Goal: Check status: Verify the current state of an ongoing process or item

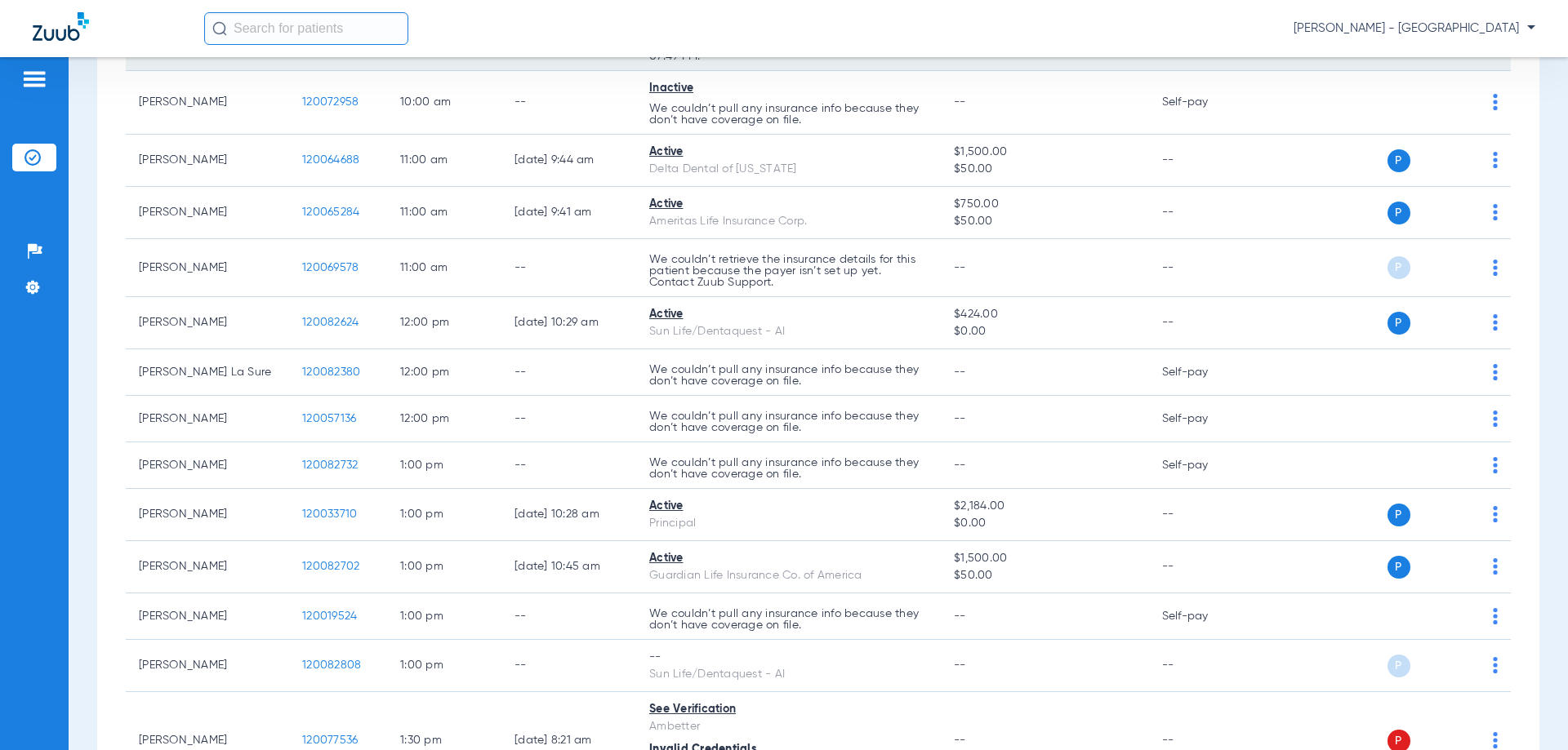
scroll to position [735, 0]
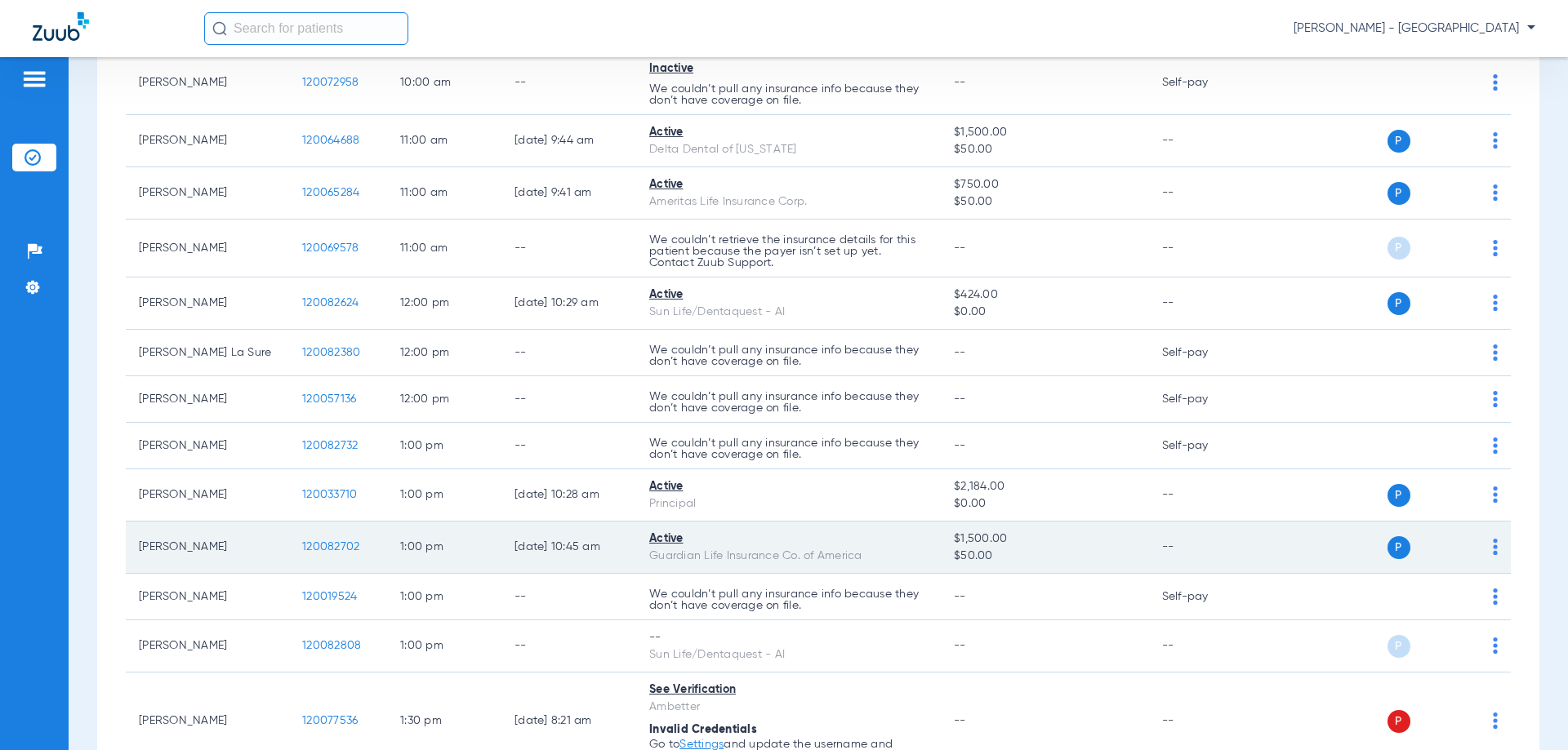
click at [331, 547] on span "120082702" at bounding box center [330, 547] width 57 height 12
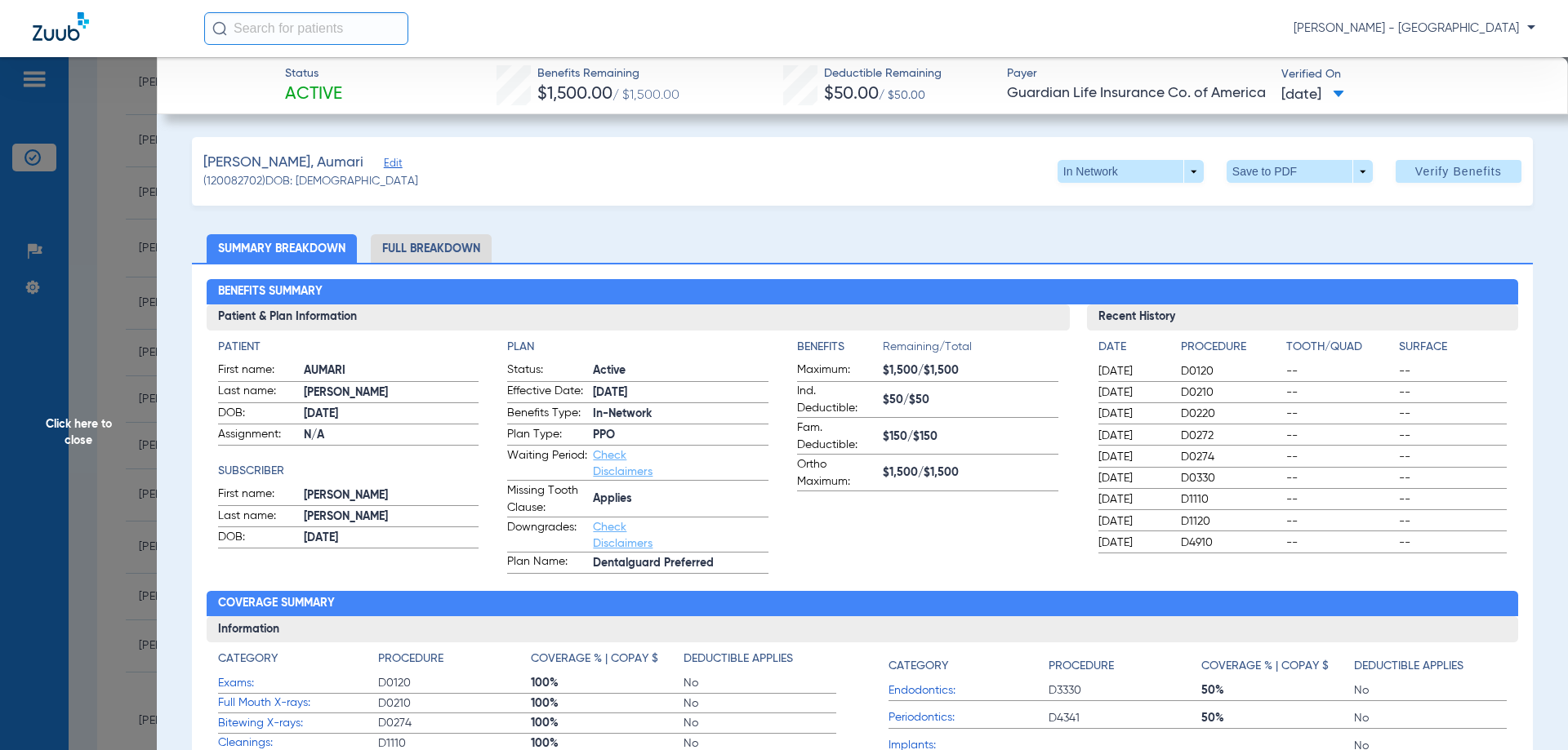
click at [411, 249] on li "Full Breakdown" at bounding box center [431, 248] width 120 height 29
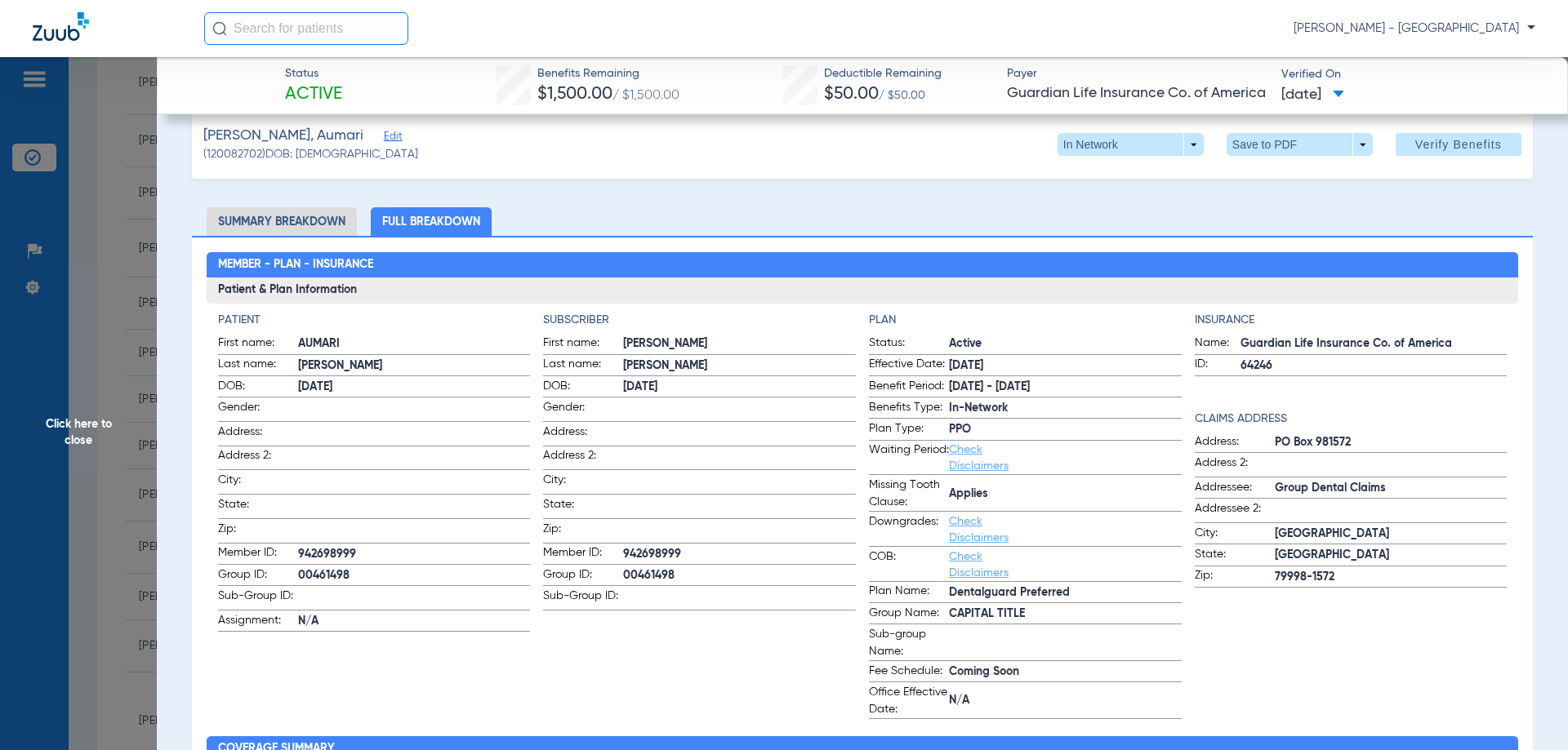
scroll to position [0, 0]
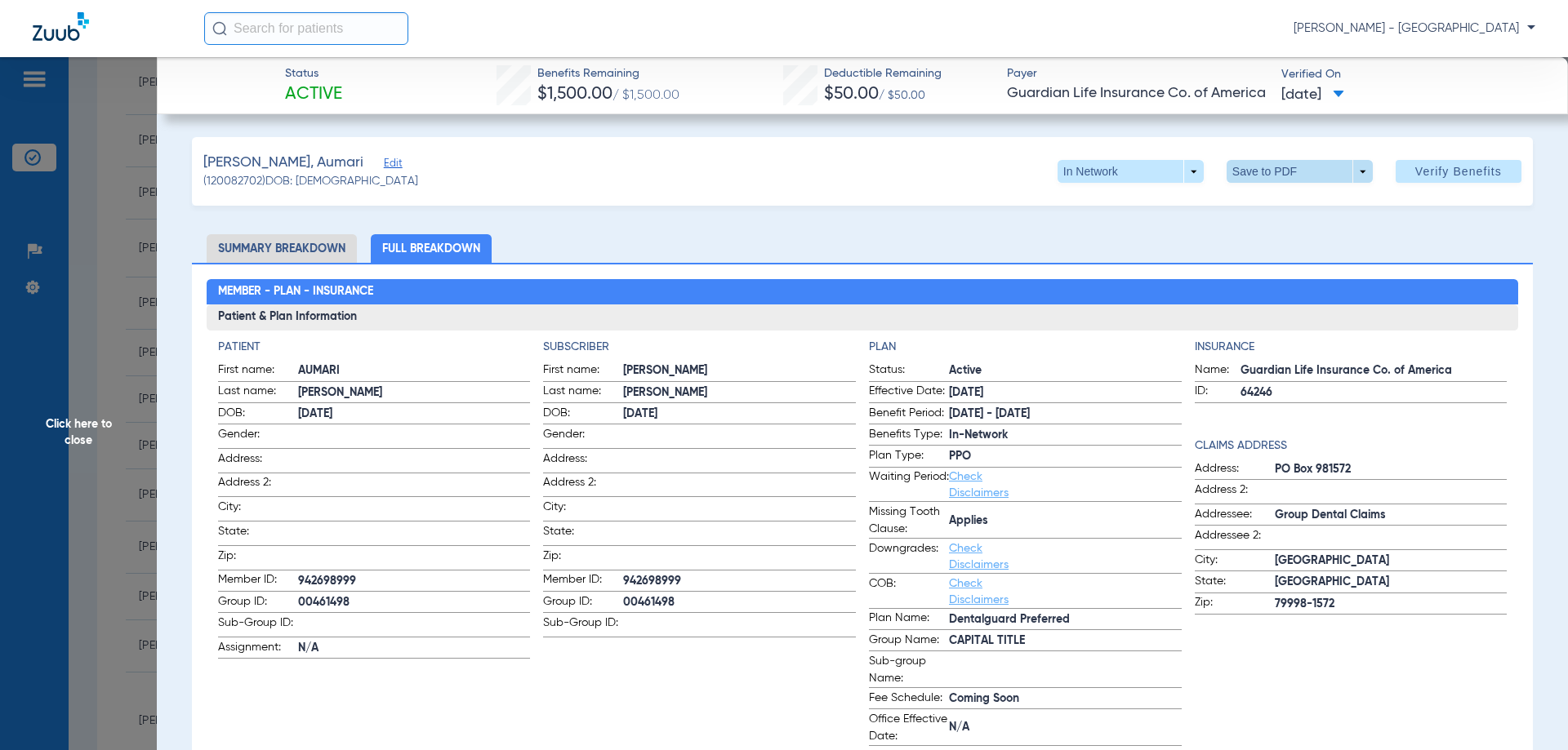
click at [1254, 165] on span at bounding box center [1300, 171] width 146 height 23
click at [1240, 201] on mat-icon "insert_drive_file" at bounding box center [1238, 204] width 19 height 19
click at [62, 445] on span "Click here to close" at bounding box center [78, 431] width 157 height 750
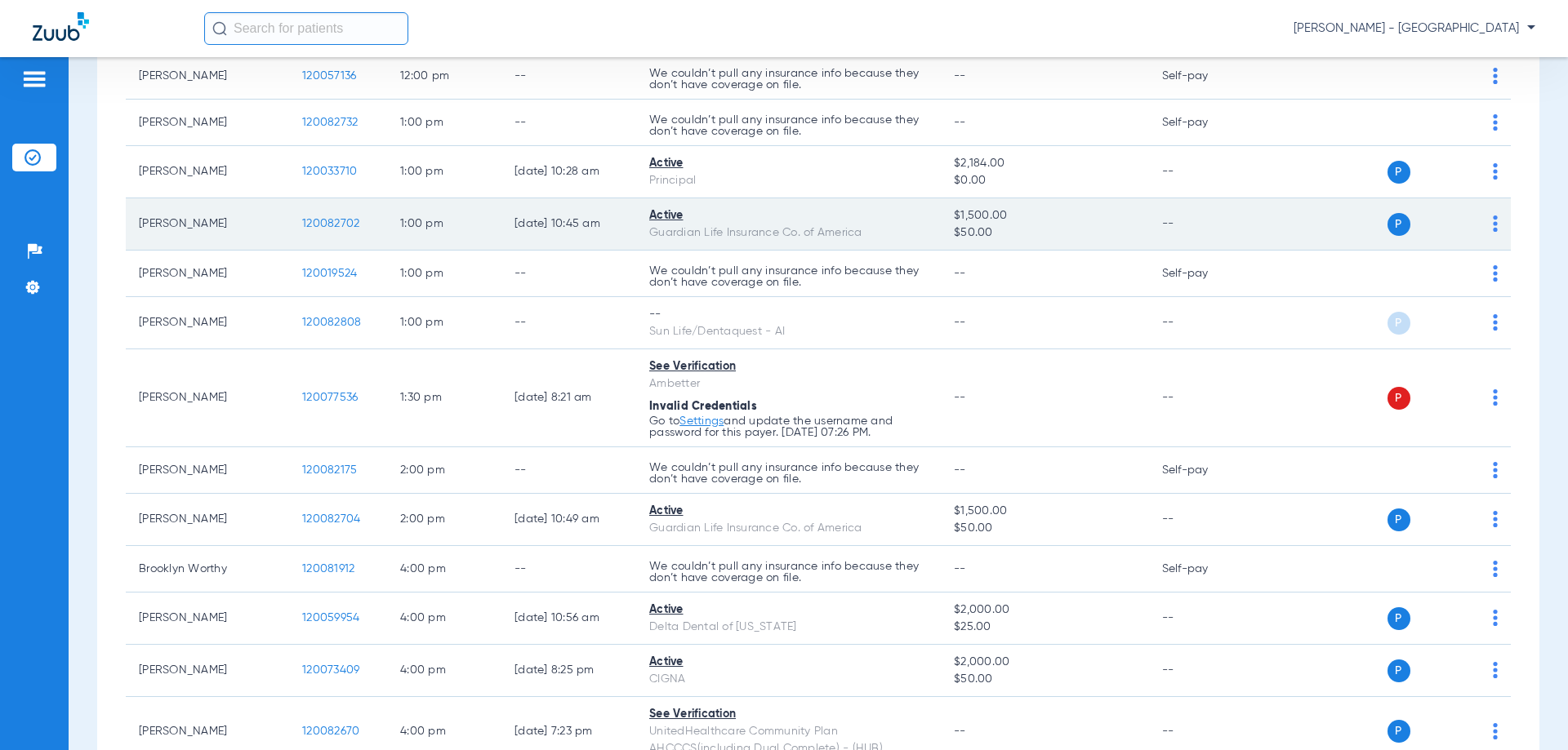
scroll to position [1143, 0]
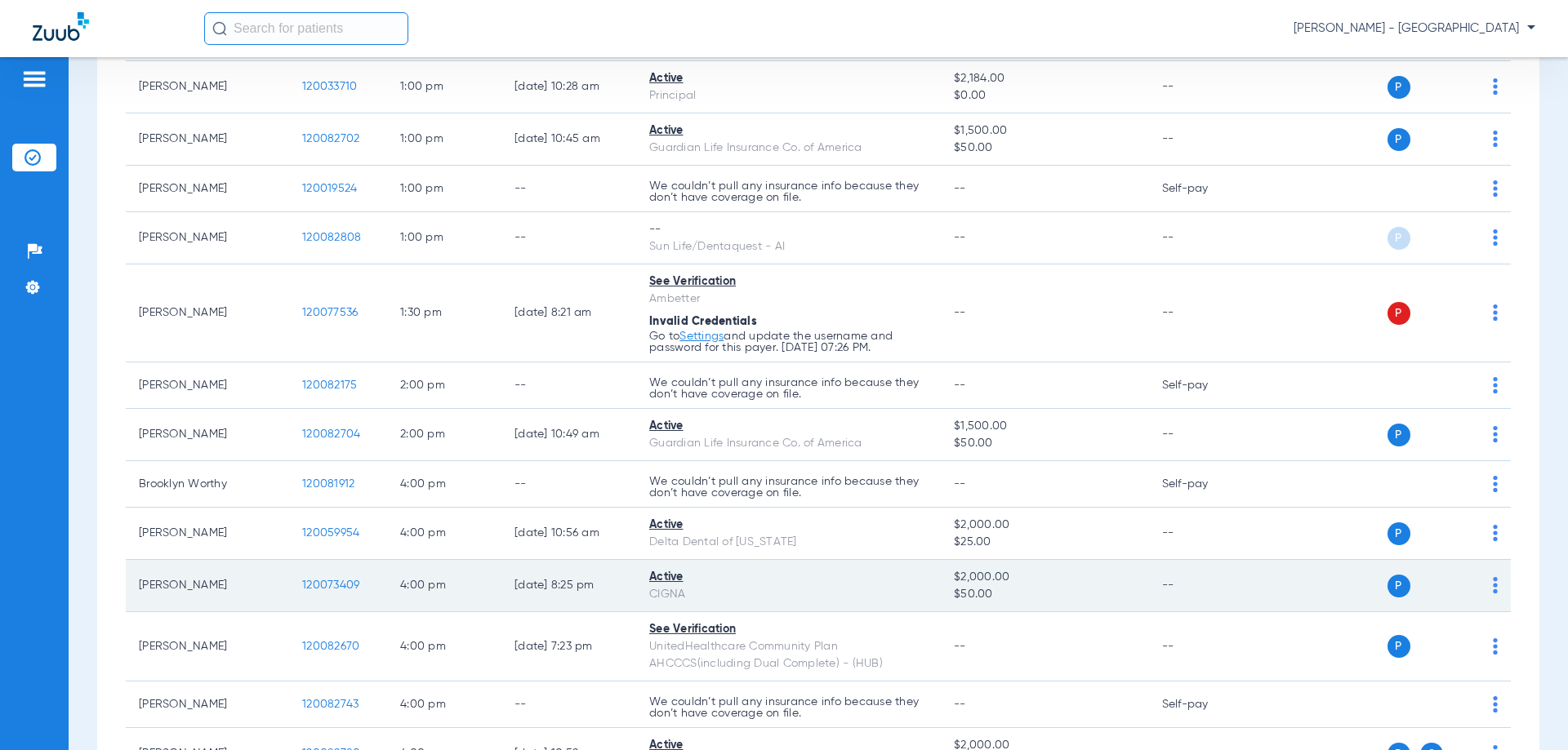
click at [337, 603] on td "120073409" at bounding box center [338, 586] width 98 height 52
click at [341, 584] on span "120073409" at bounding box center [330, 585] width 57 height 12
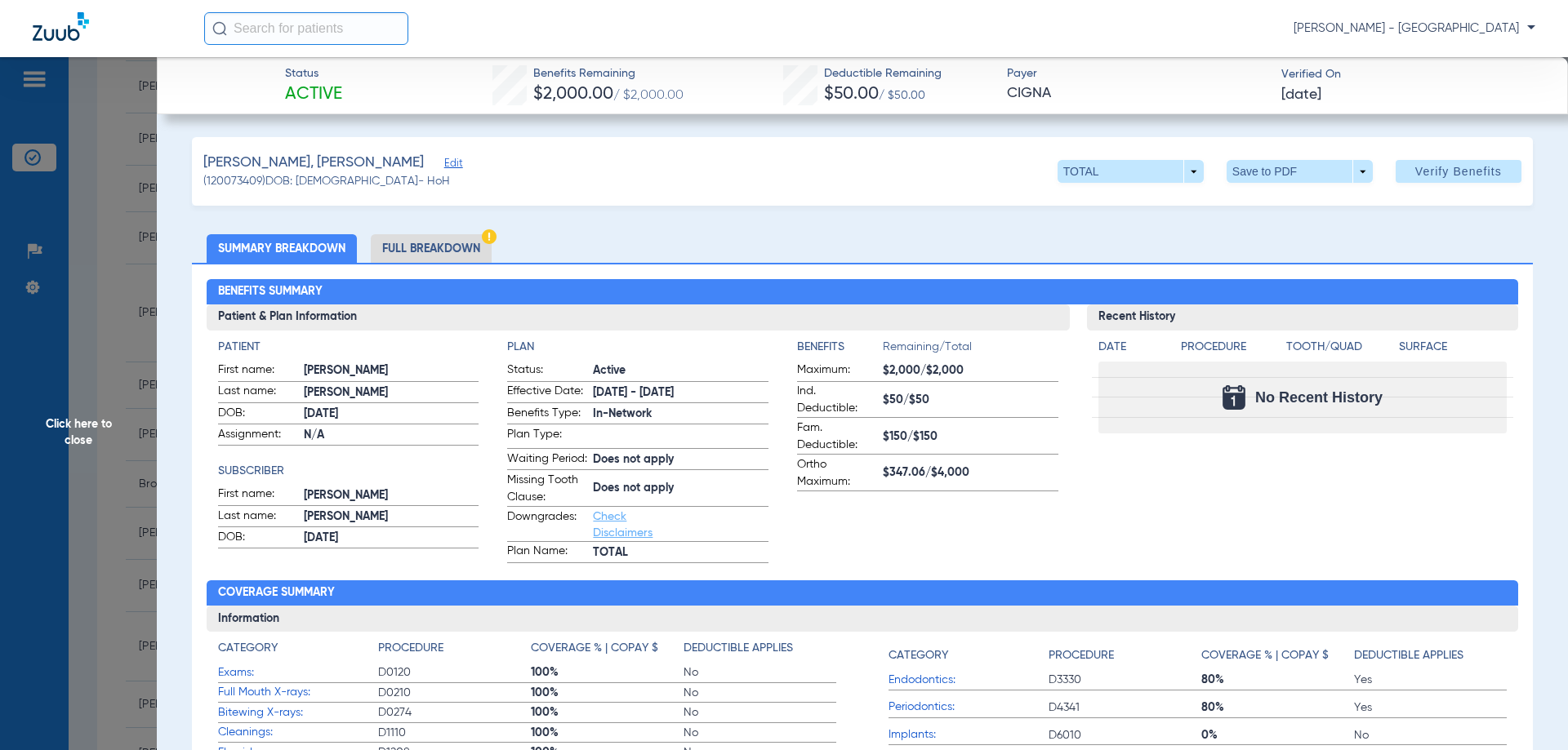
click at [78, 411] on span "Click here to close" at bounding box center [78, 431] width 157 height 750
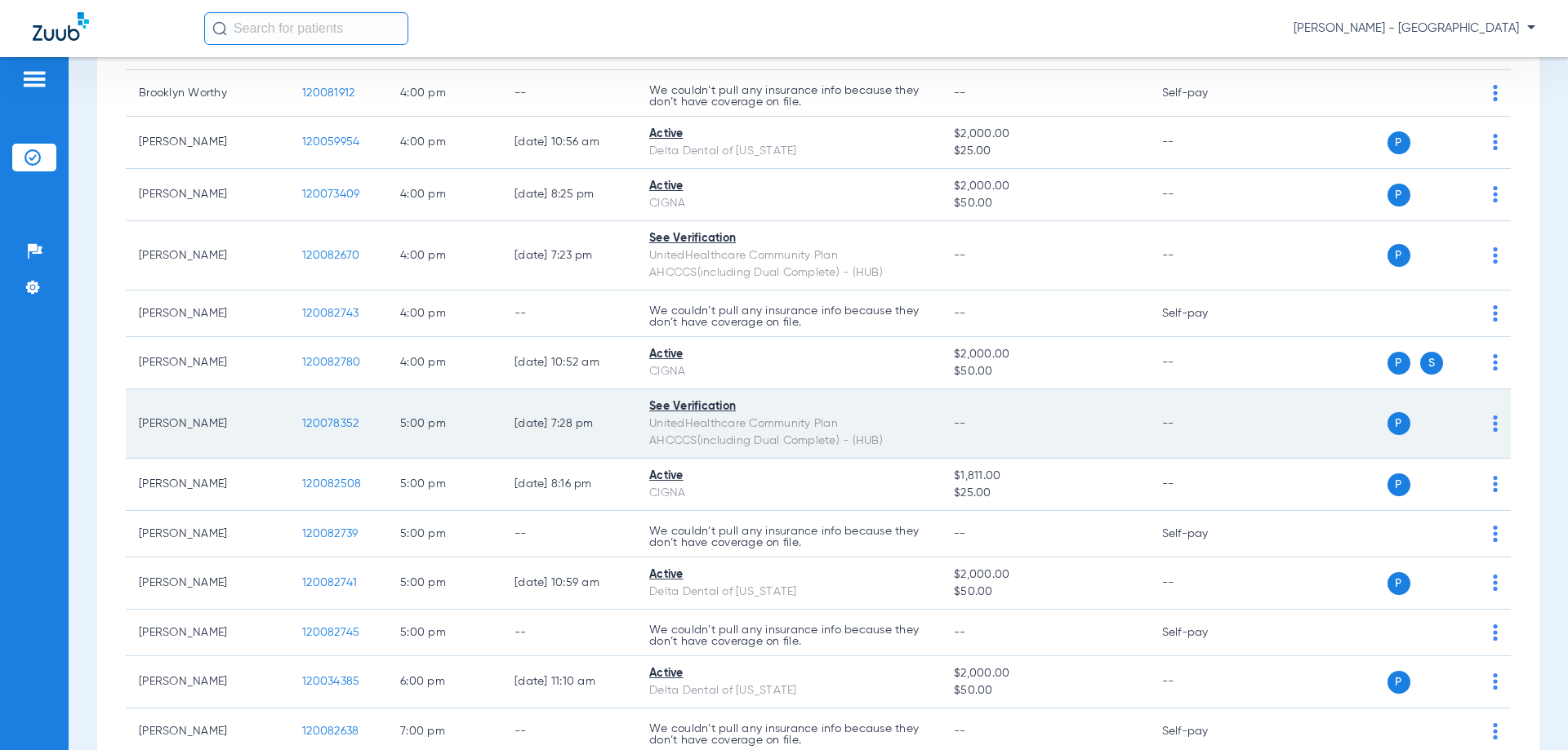
scroll to position [1551, 0]
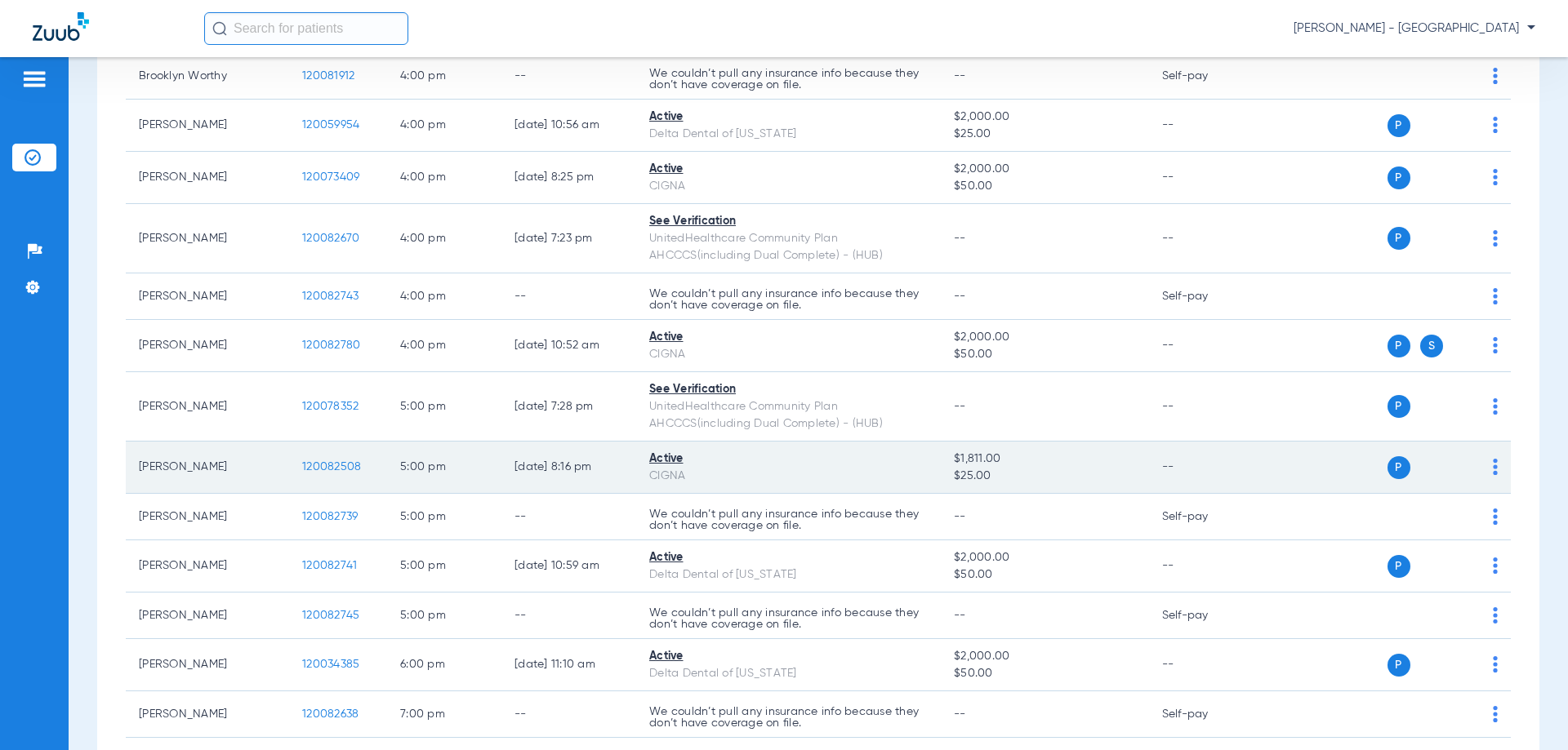
click at [331, 464] on span "120082508" at bounding box center [331, 467] width 59 height 12
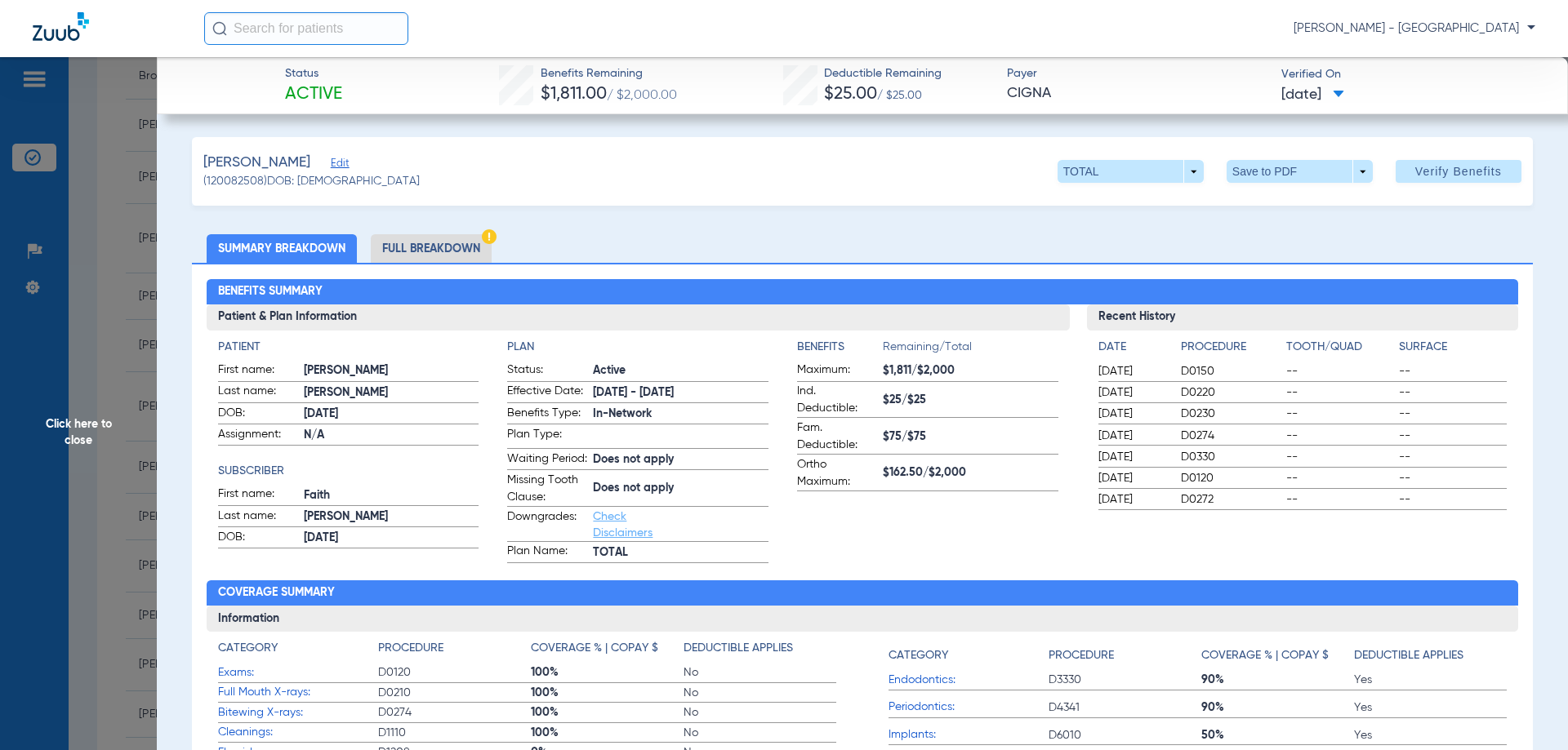
click at [457, 248] on li "Full Breakdown" at bounding box center [431, 248] width 120 height 29
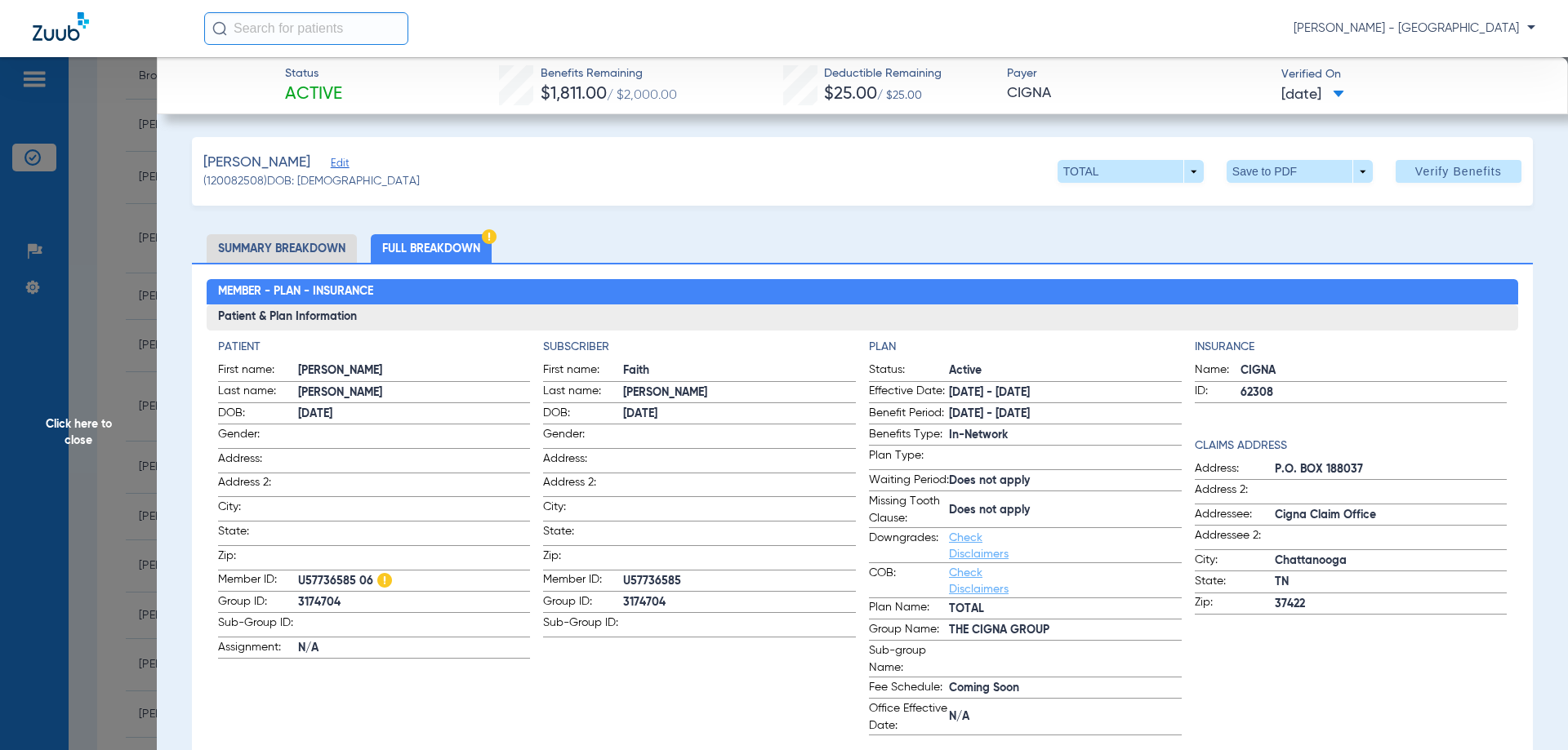
click at [47, 442] on span "Click here to close" at bounding box center [78, 431] width 157 height 750
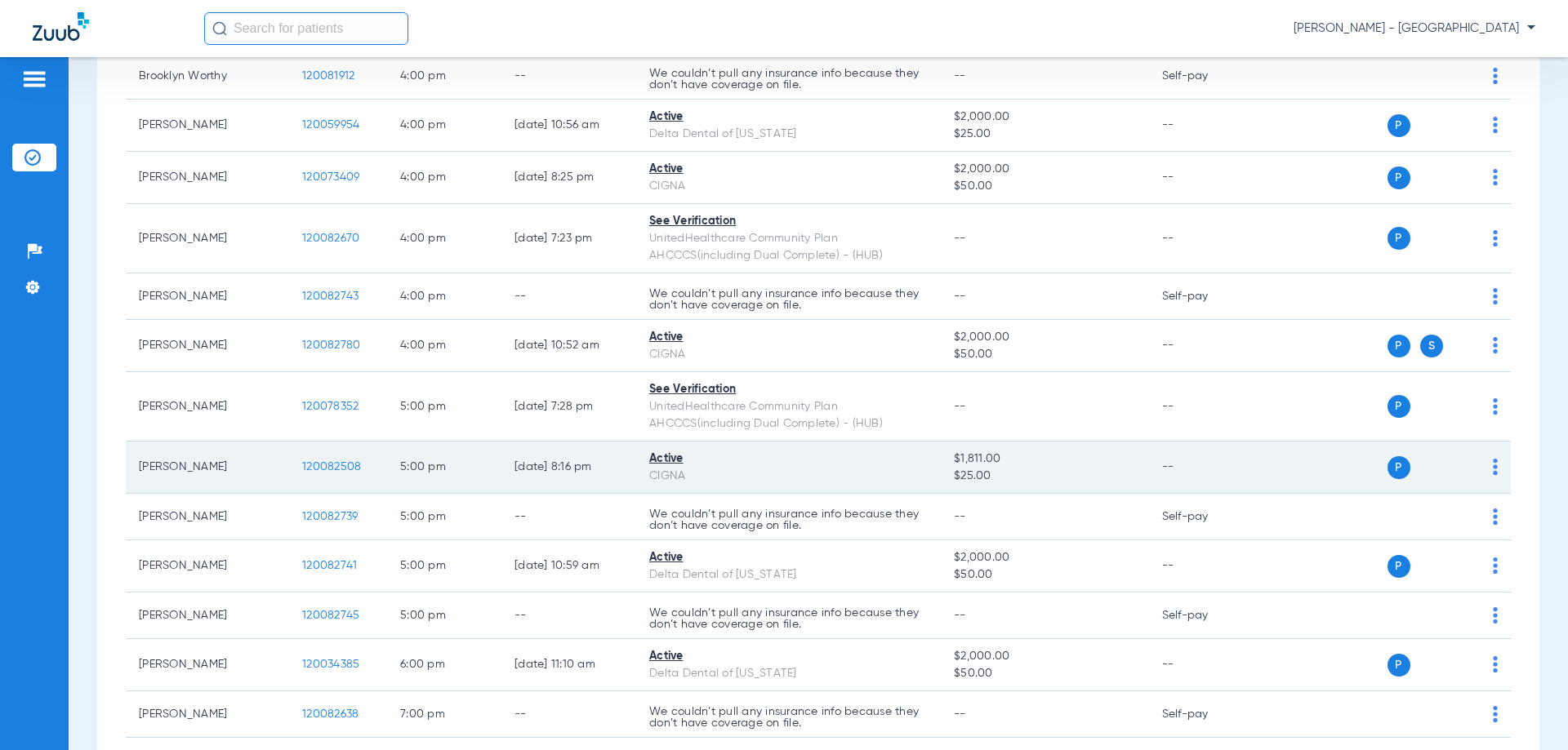
click at [340, 470] on span "120082508" at bounding box center [331, 467] width 59 height 12
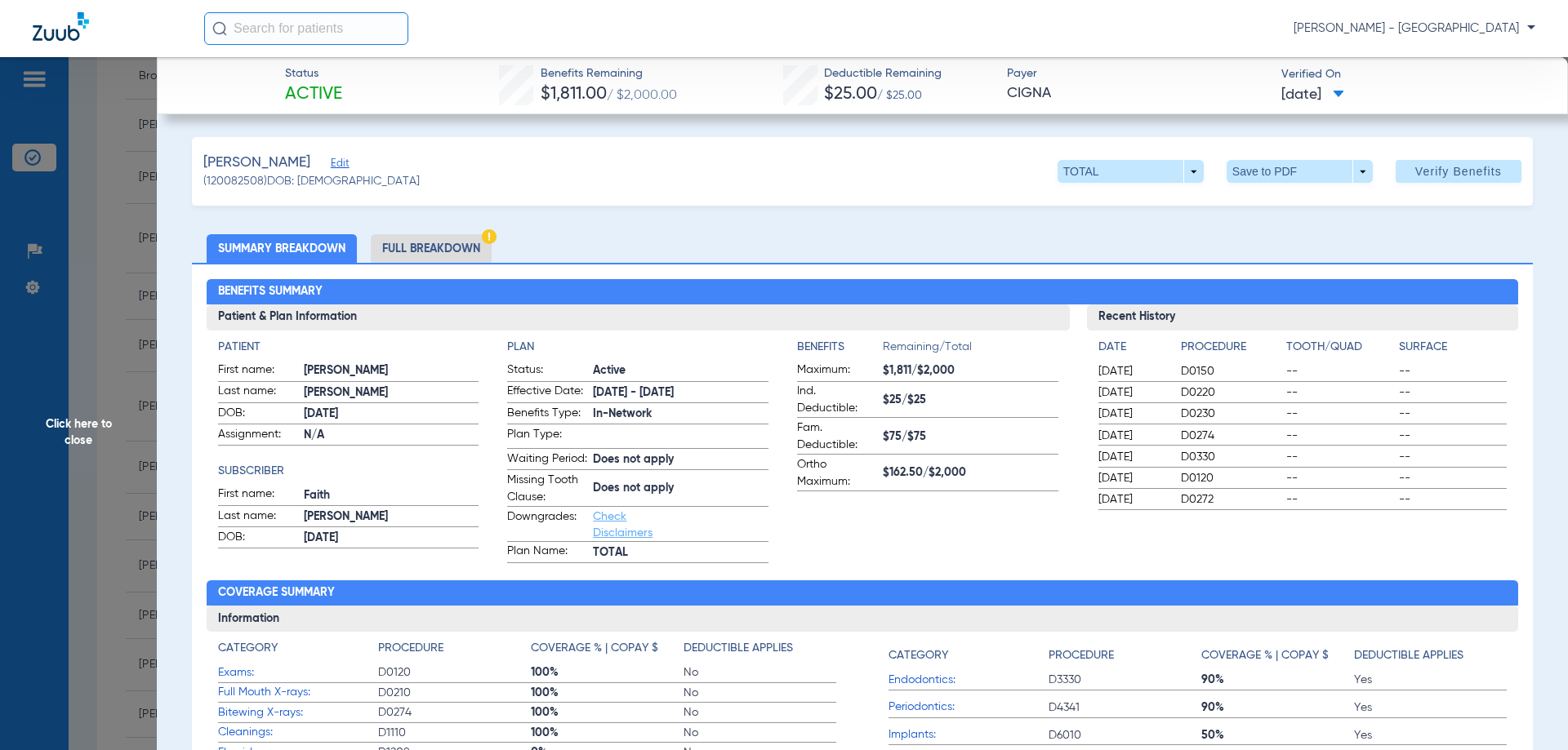
click at [481, 256] on li "Full Breakdown" at bounding box center [431, 248] width 120 height 29
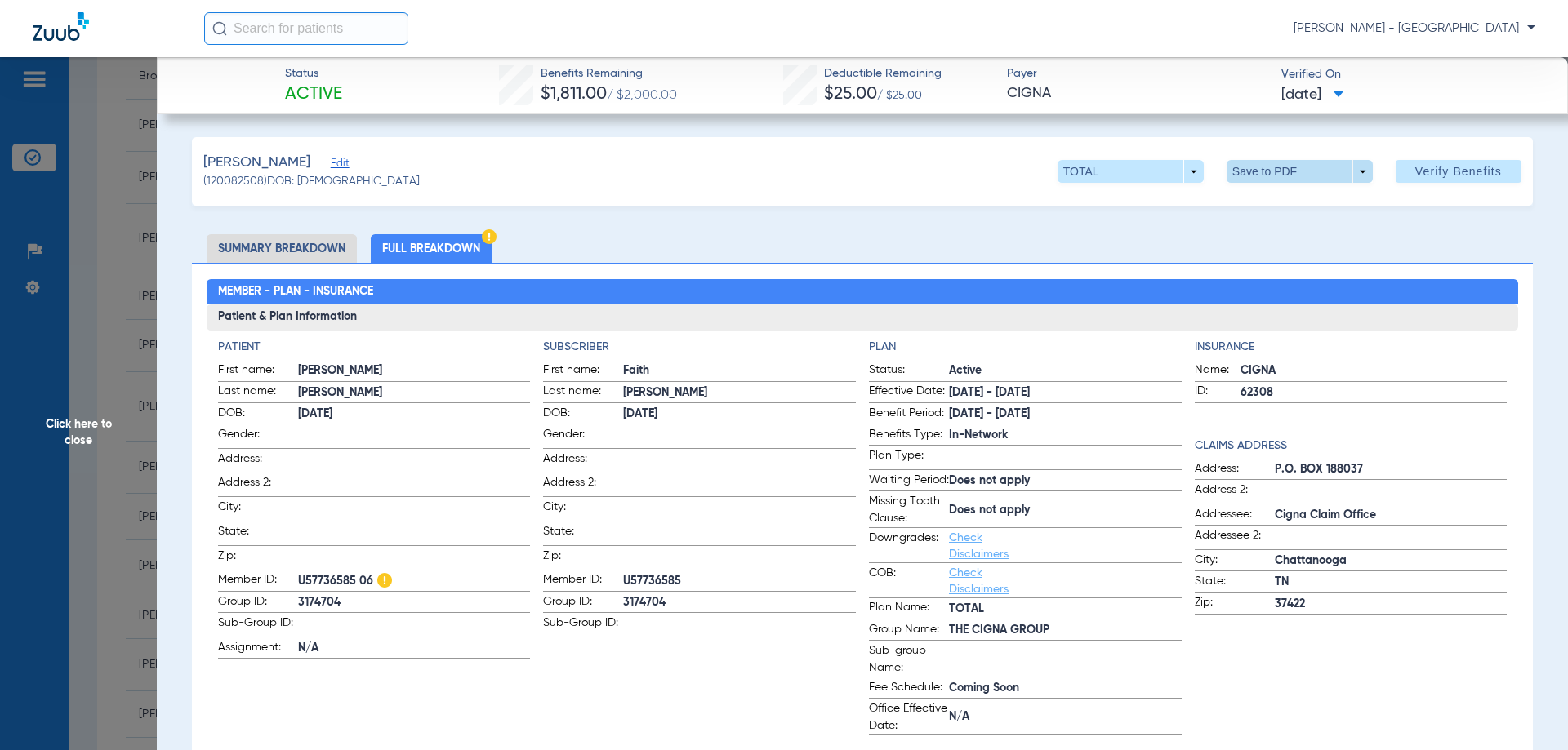
click at [1253, 179] on span at bounding box center [1300, 171] width 146 height 23
click at [1233, 209] on mat-icon "insert_drive_file" at bounding box center [1238, 204] width 19 height 19
click at [94, 437] on span "Click here to close" at bounding box center [78, 431] width 157 height 750
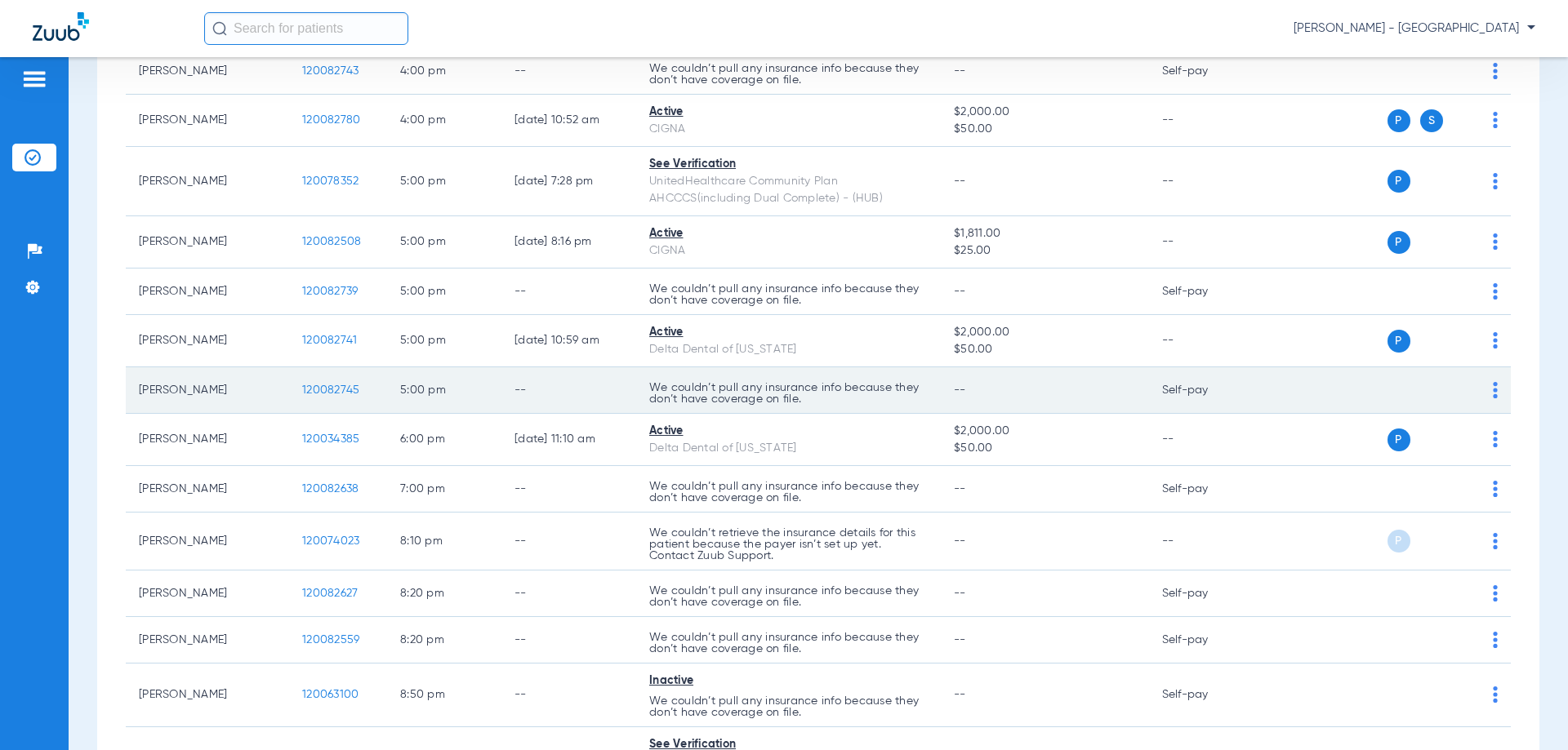
scroll to position [1796, 0]
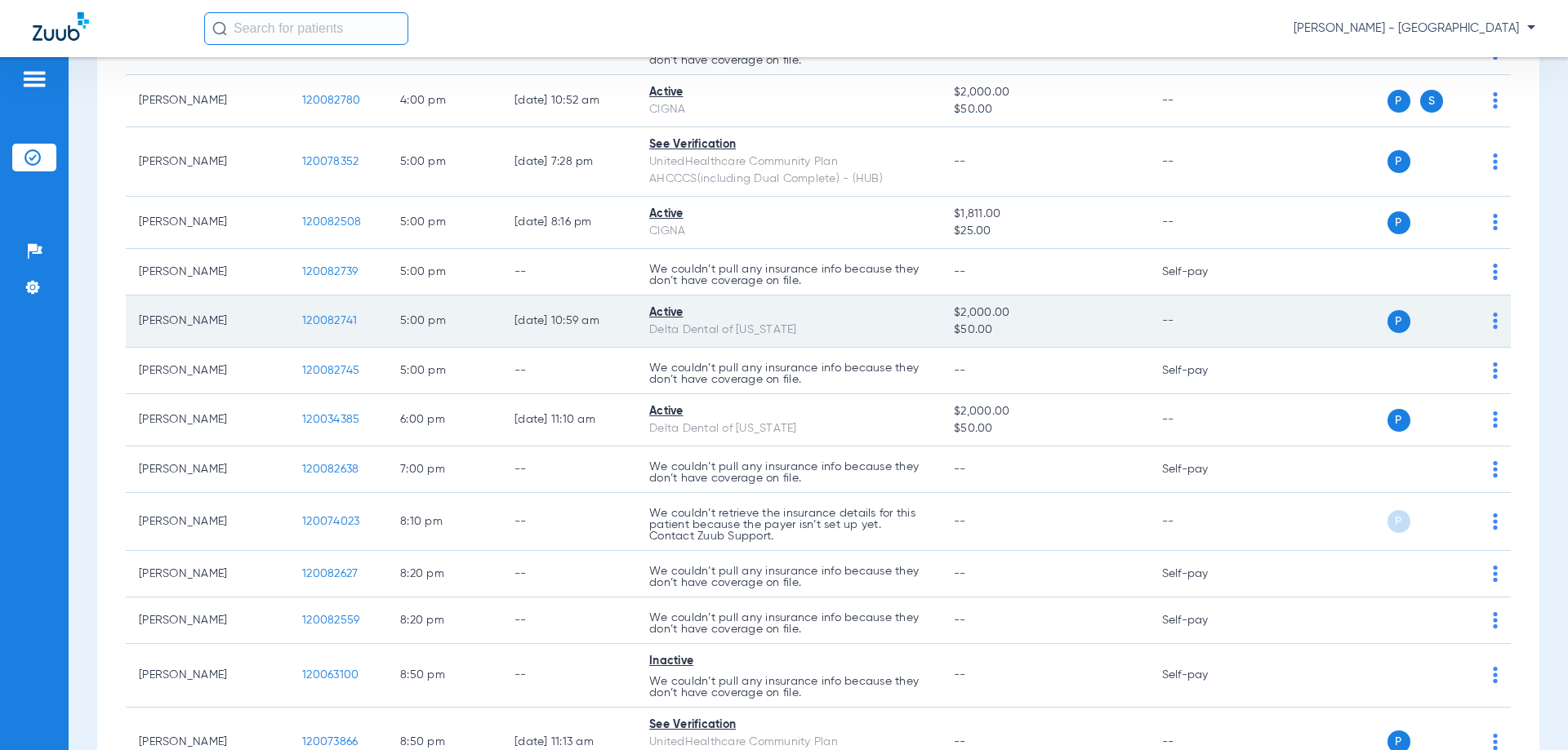
click at [333, 328] on td "120082741" at bounding box center [338, 322] width 98 height 52
click at [333, 321] on span "120082741" at bounding box center [329, 321] width 55 height 12
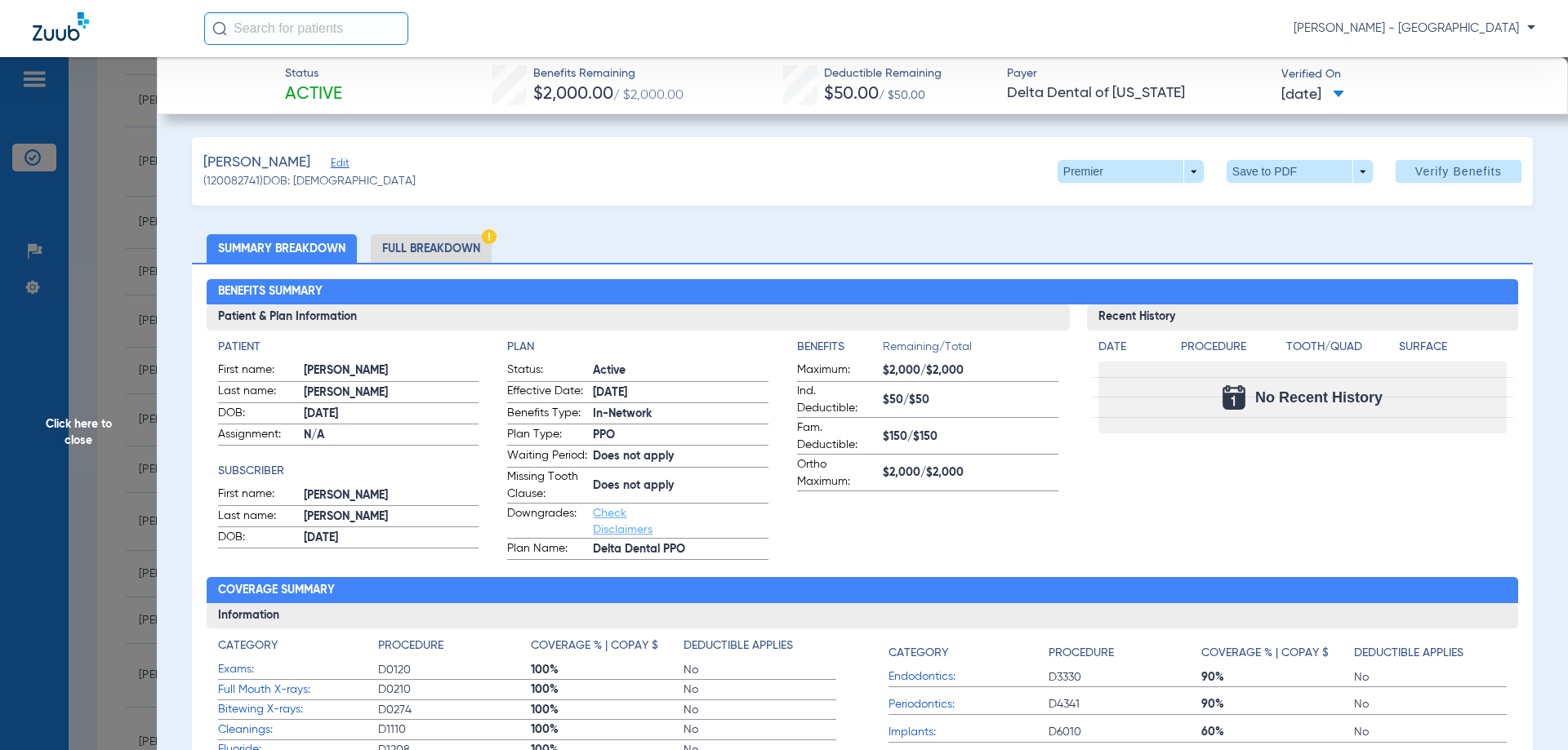
click at [389, 254] on li "Full Breakdown" at bounding box center [431, 248] width 120 height 29
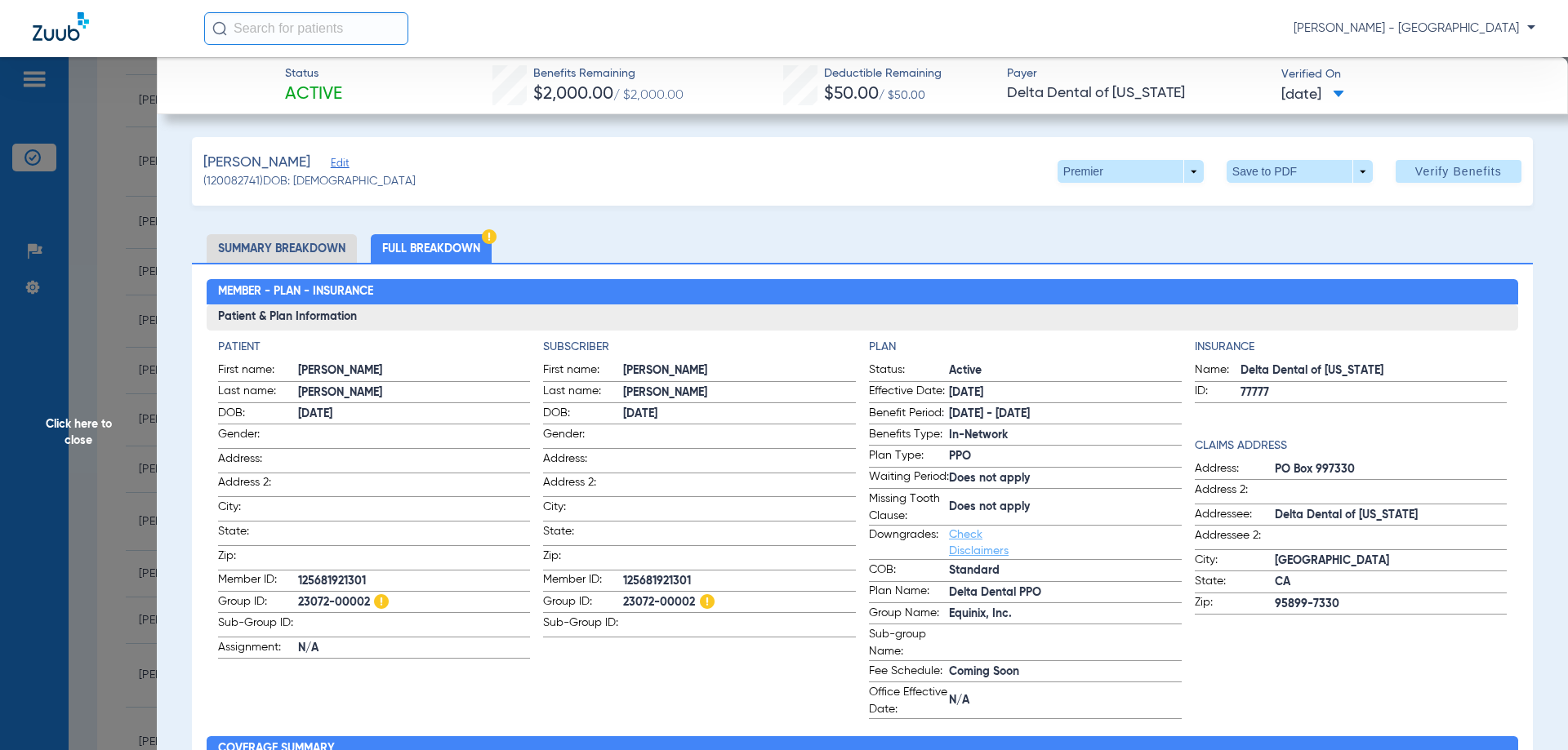
click at [50, 420] on span "Click here to close" at bounding box center [78, 431] width 157 height 750
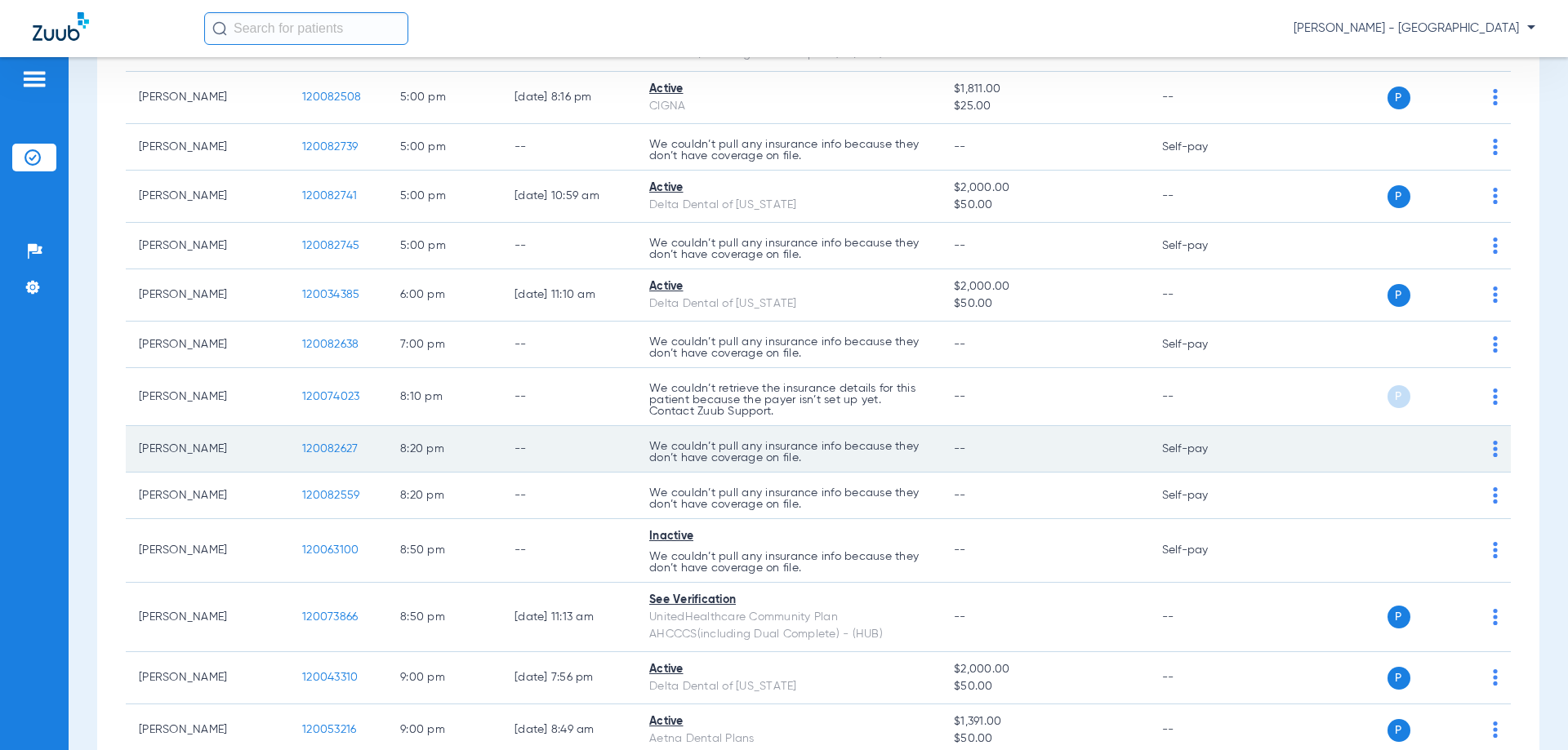
scroll to position [1892, 0]
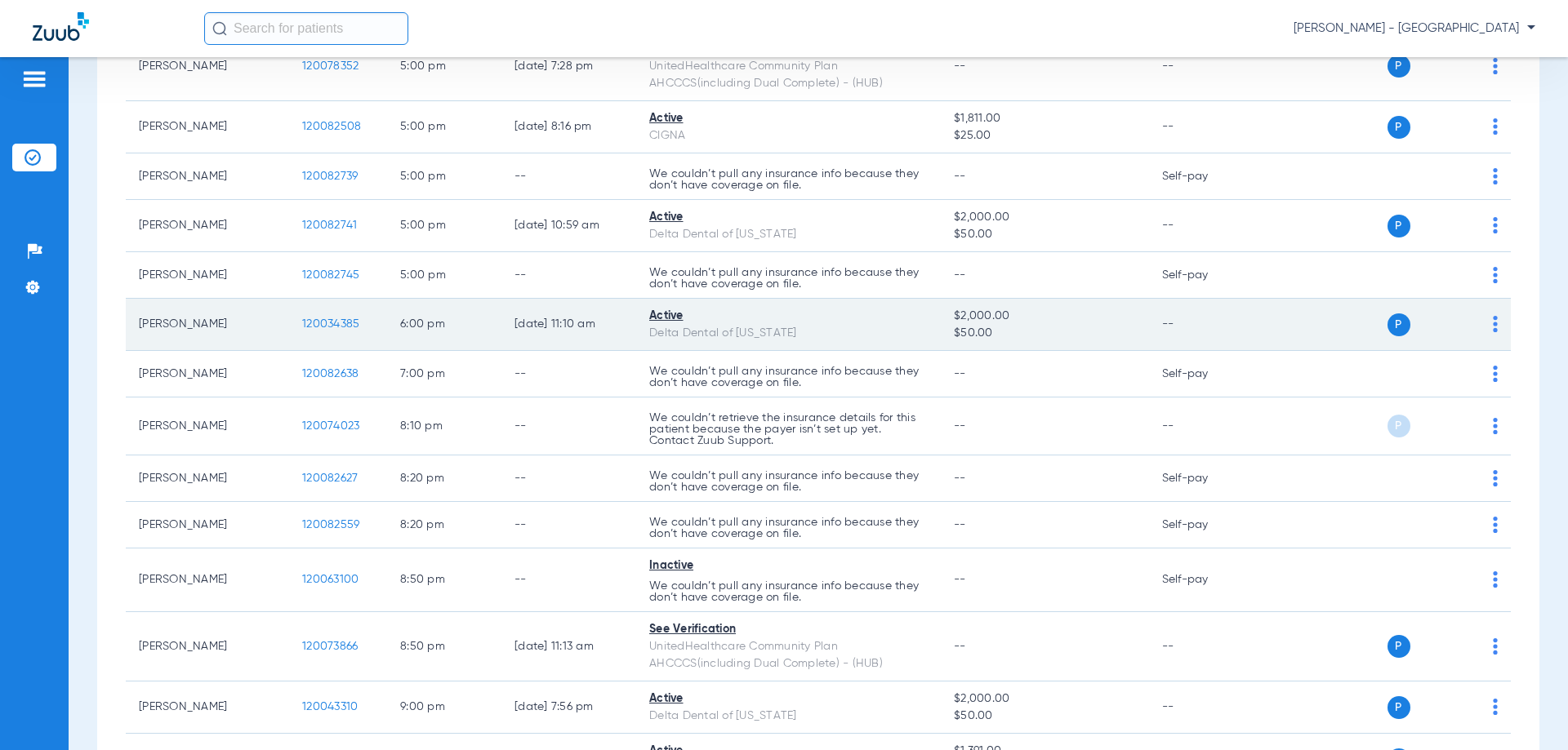
click at [316, 325] on span "120034385" at bounding box center [330, 324] width 57 height 12
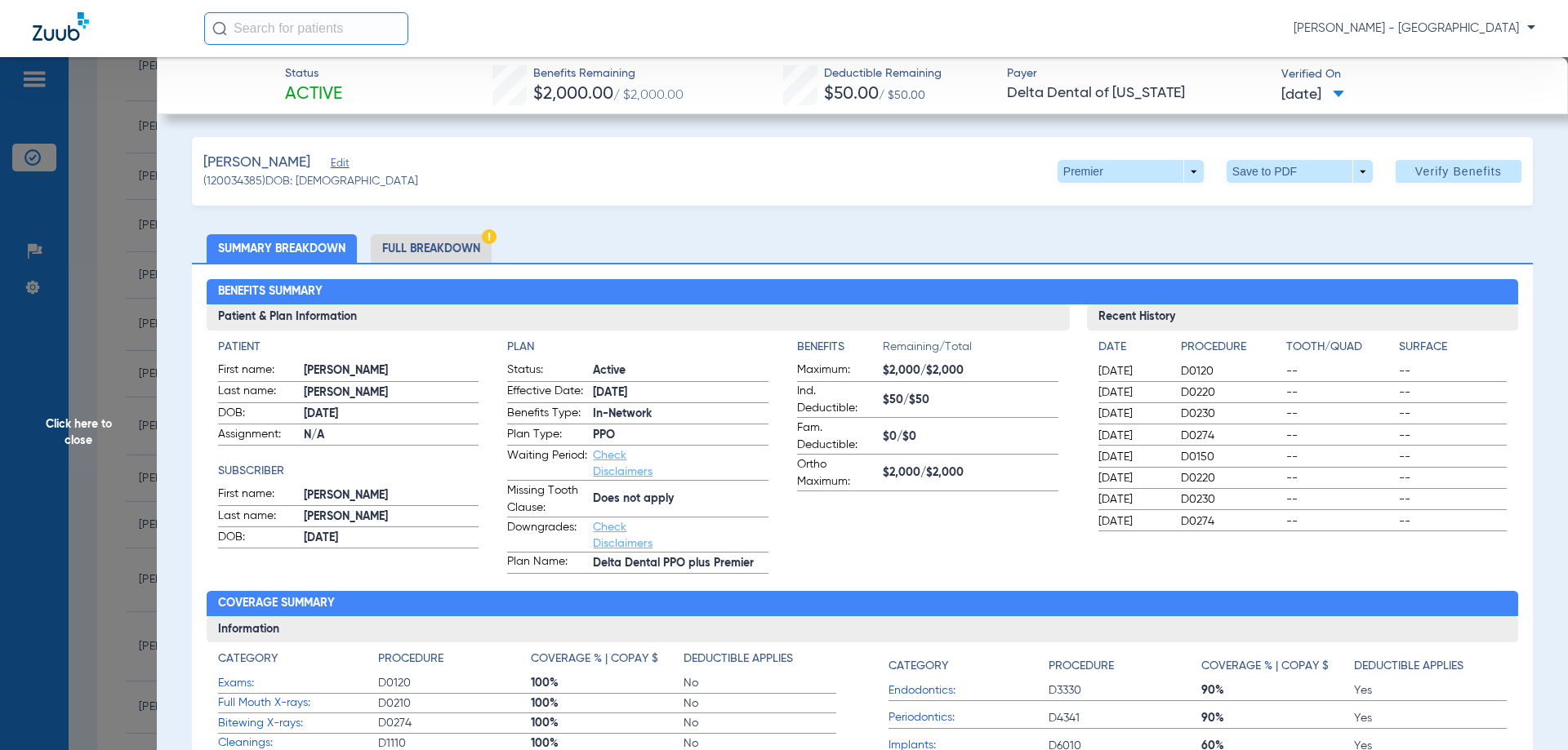
click at [450, 254] on li "Full Breakdown" at bounding box center [431, 248] width 120 height 29
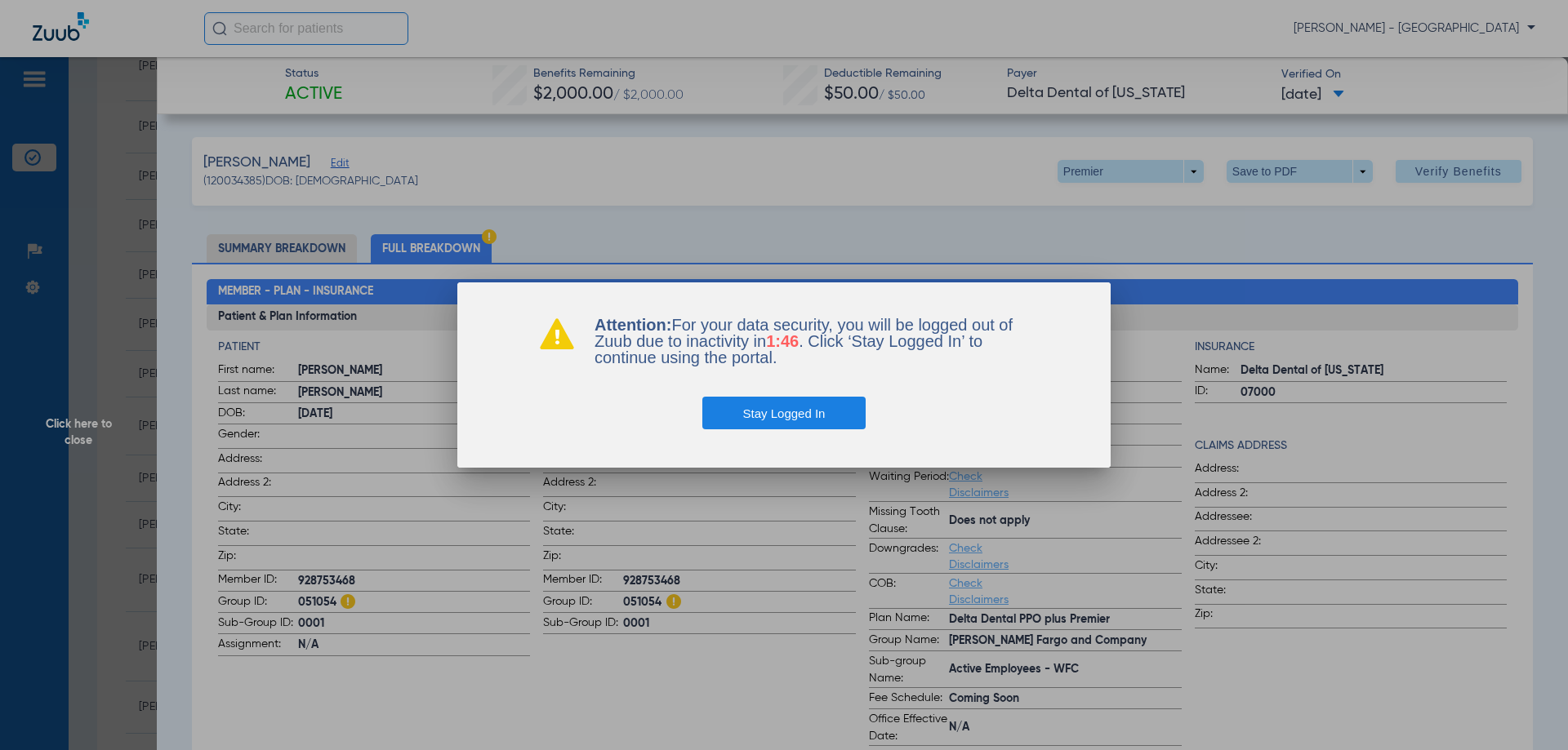
click at [761, 420] on button "Stay Logged In" at bounding box center [784, 413] width 164 height 33
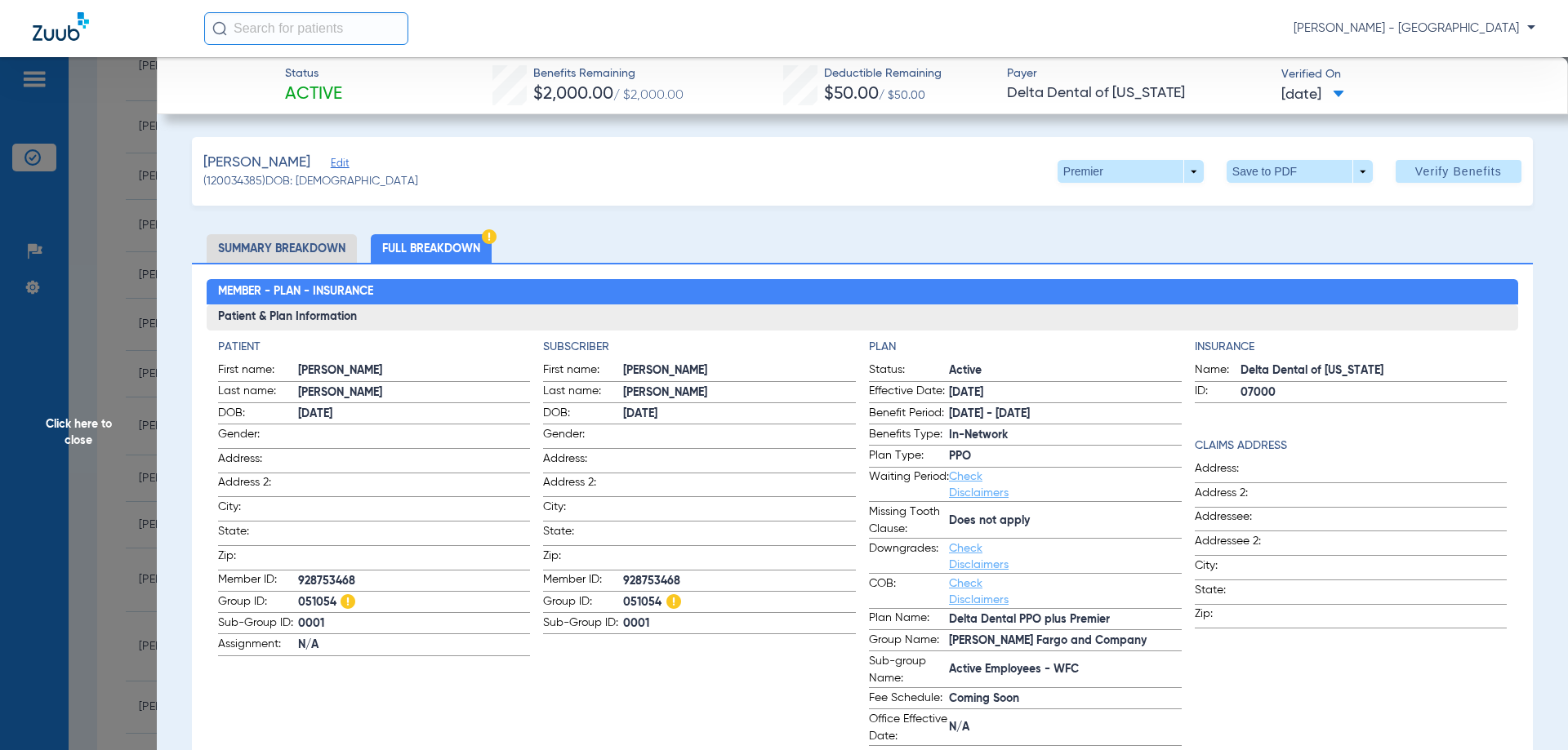
click at [375, 28] on input "text" at bounding box center [306, 29] width 204 height 33
paste input "120078496"
type input "120078496"
click at [250, 75] on th "Name" at bounding box center [263, 66] width 120 height 18
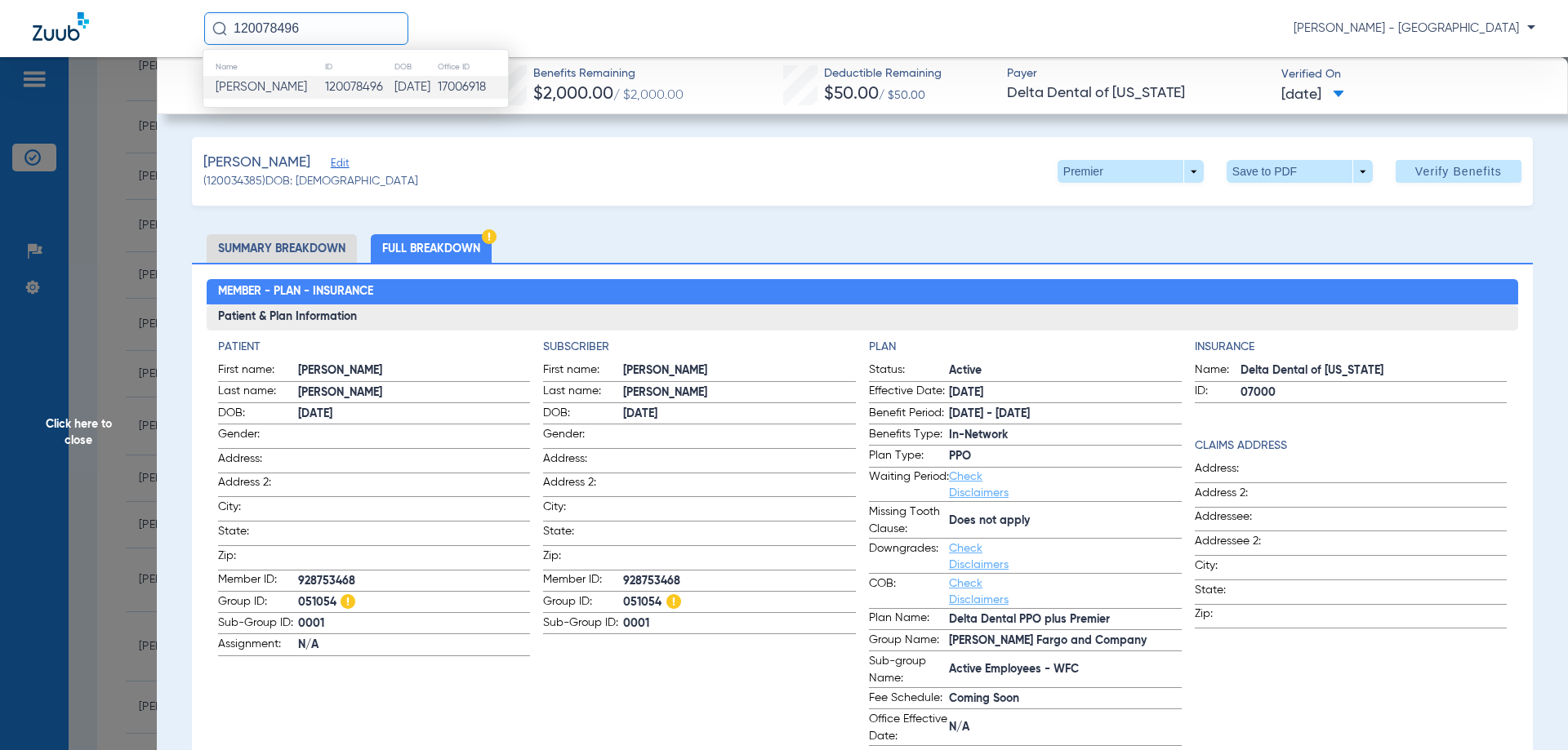
click at [255, 88] on span "[PERSON_NAME]" at bounding box center [261, 87] width 91 height 13
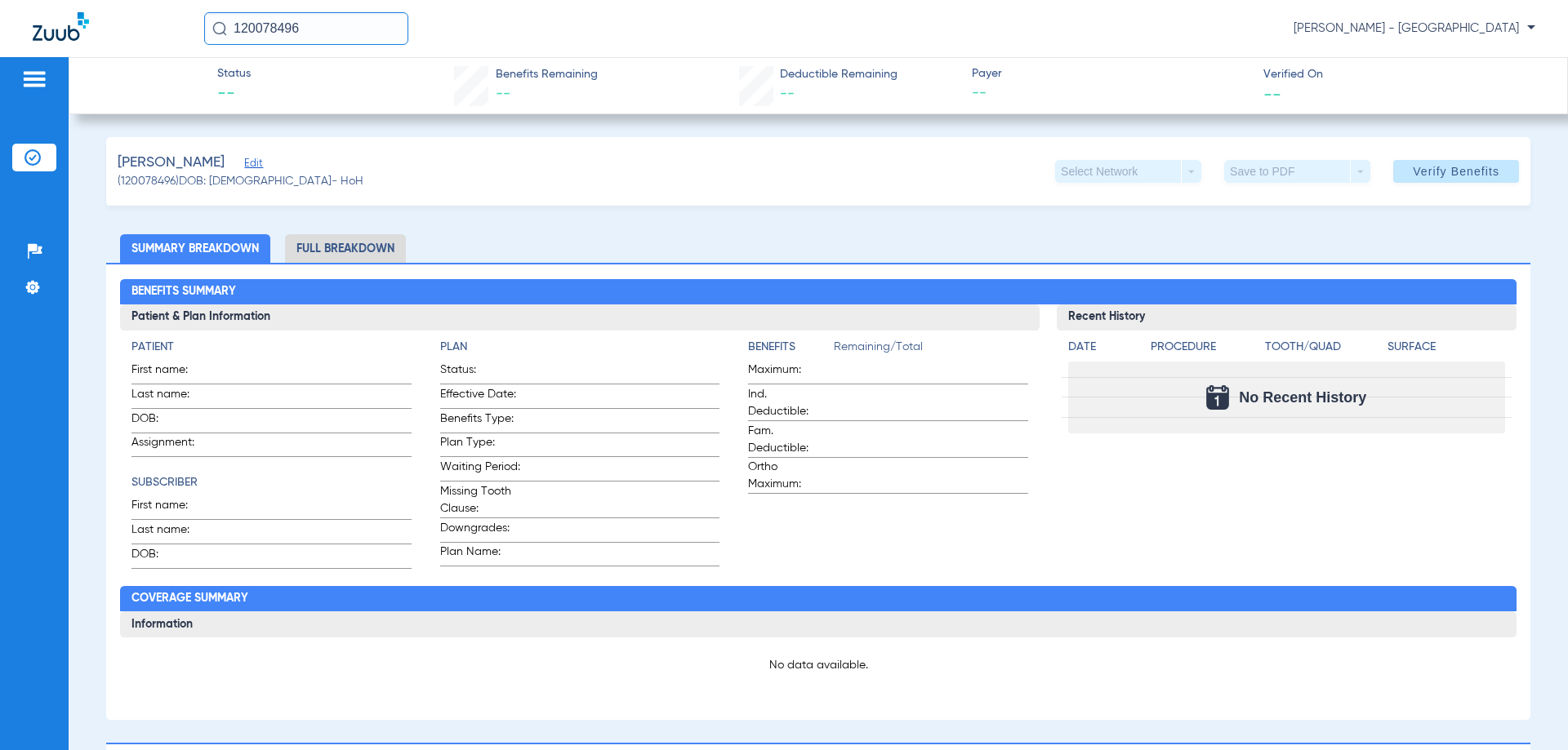
drag, startPoint x: 343, startPoint y: 230, endPoint x: 343, endPoint y: 245, distance: 15.0
click at [343, 243] on div "[PERSON_NAME] (120078496) DOB: [DEMOGRAPHIC_DATA] - HoH Select Network arrow_dr…" at bounding box center [818, 739] width 1424 height 1205
click at [382, 248] on li "Full Breakdown" at bounding box center [345, 248] width 120 height 29
